Goal: Task Accomplishment & Management: Manage account settings

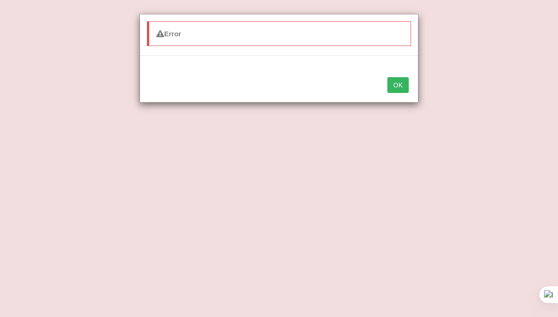
click at [399, 85] on button "OK" at bounding box center [397, 85] width 21 height 16
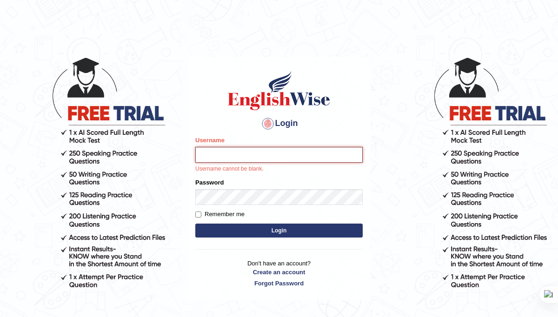
type input "Daksh_599"
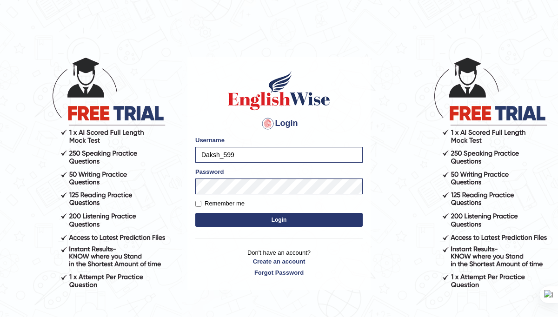
click at [282, 222] on button "Login" at bounding box center [278, 220] width 167 height 14
